Goal: Navigation & Orientation: Go to known website

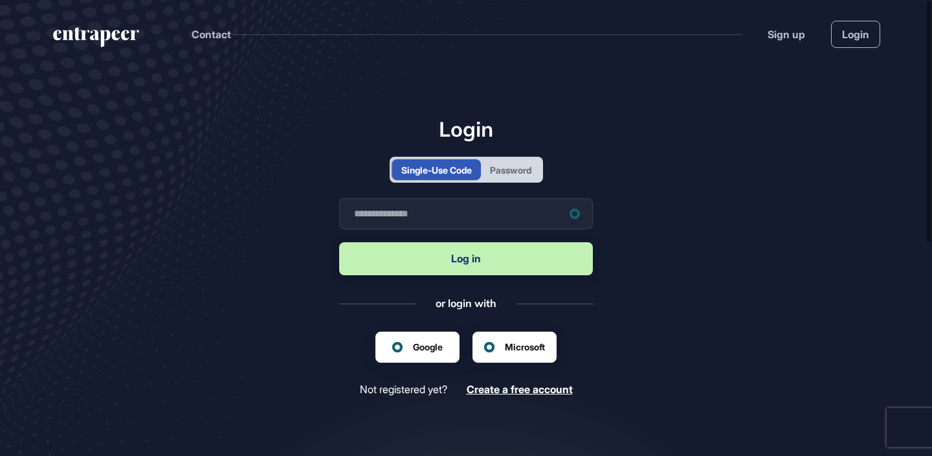
scroll to position [1, 1]
click at [791, 31] on link "Sign up" at bounding box center [787, 35] width 38 height 16
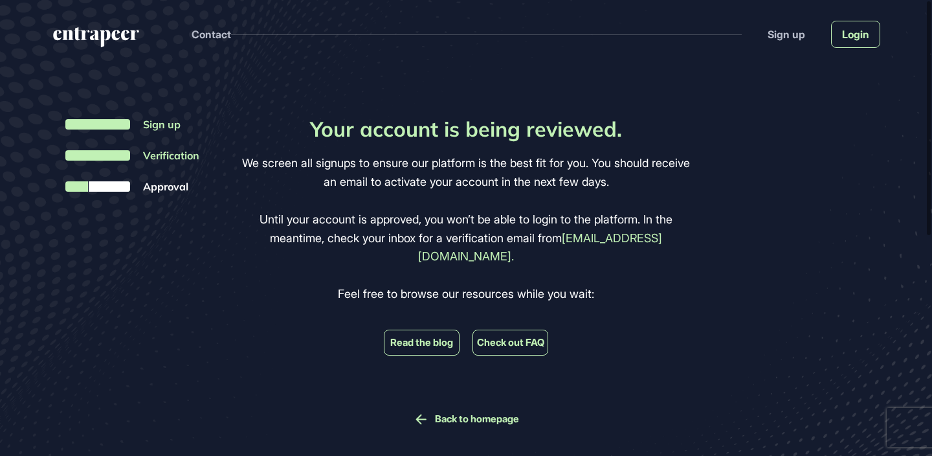
click at [846, 36] on link "Login" at bounding box center [855, 34] width 49 height 27
